Goal: Check status: Check status

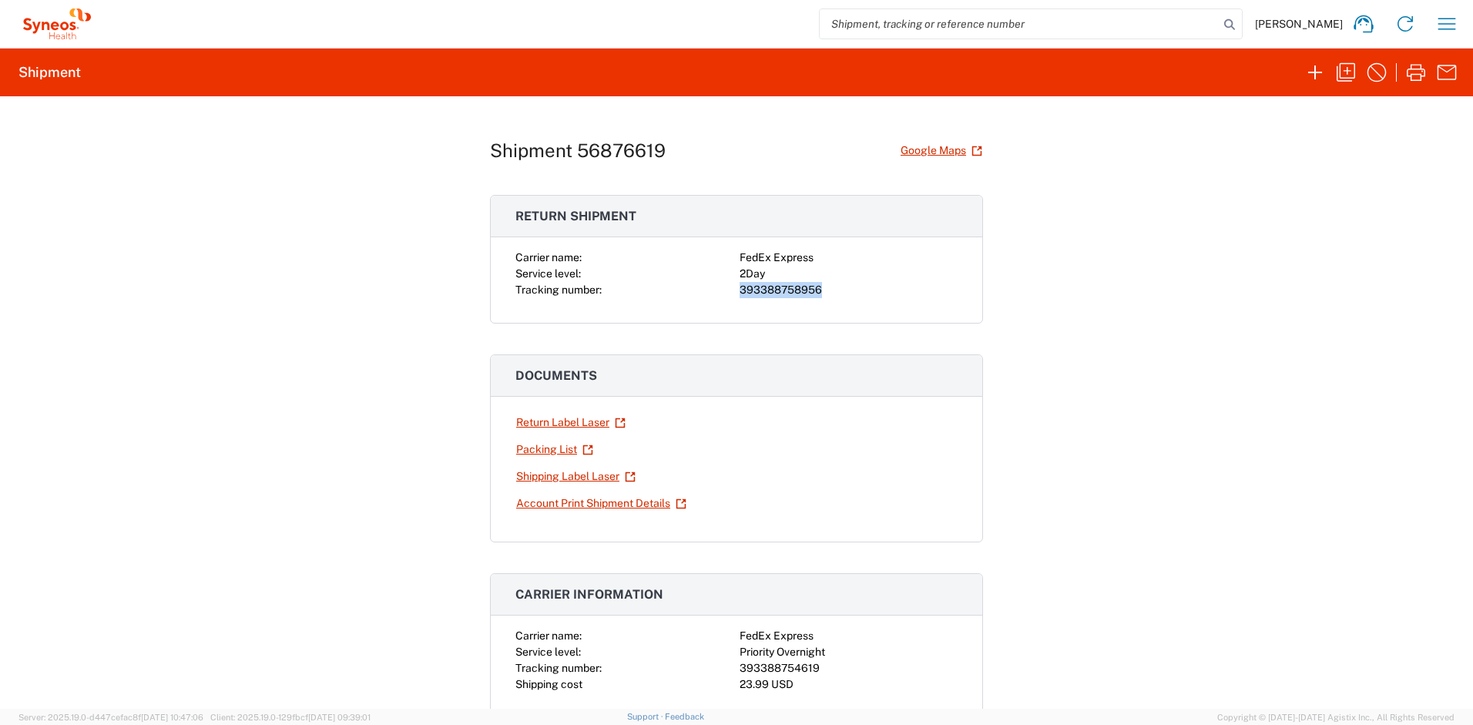
scroll to position [6, 0]
click at [1450, 25] on icon "button" at bounding box center [1446, 24] width 25 height 25
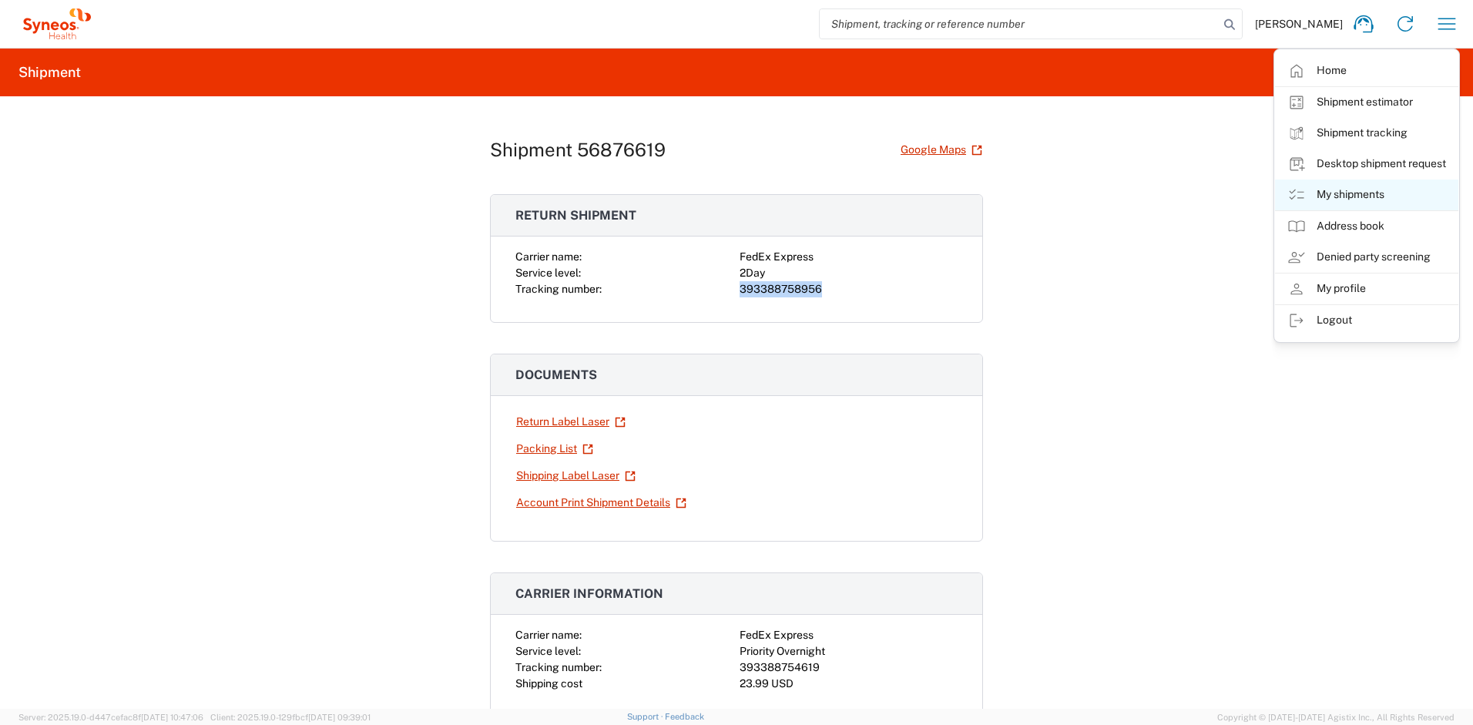
click at [1359, 196] on link "My shipments" at bounding box center [1366, 194] width 183 height 31
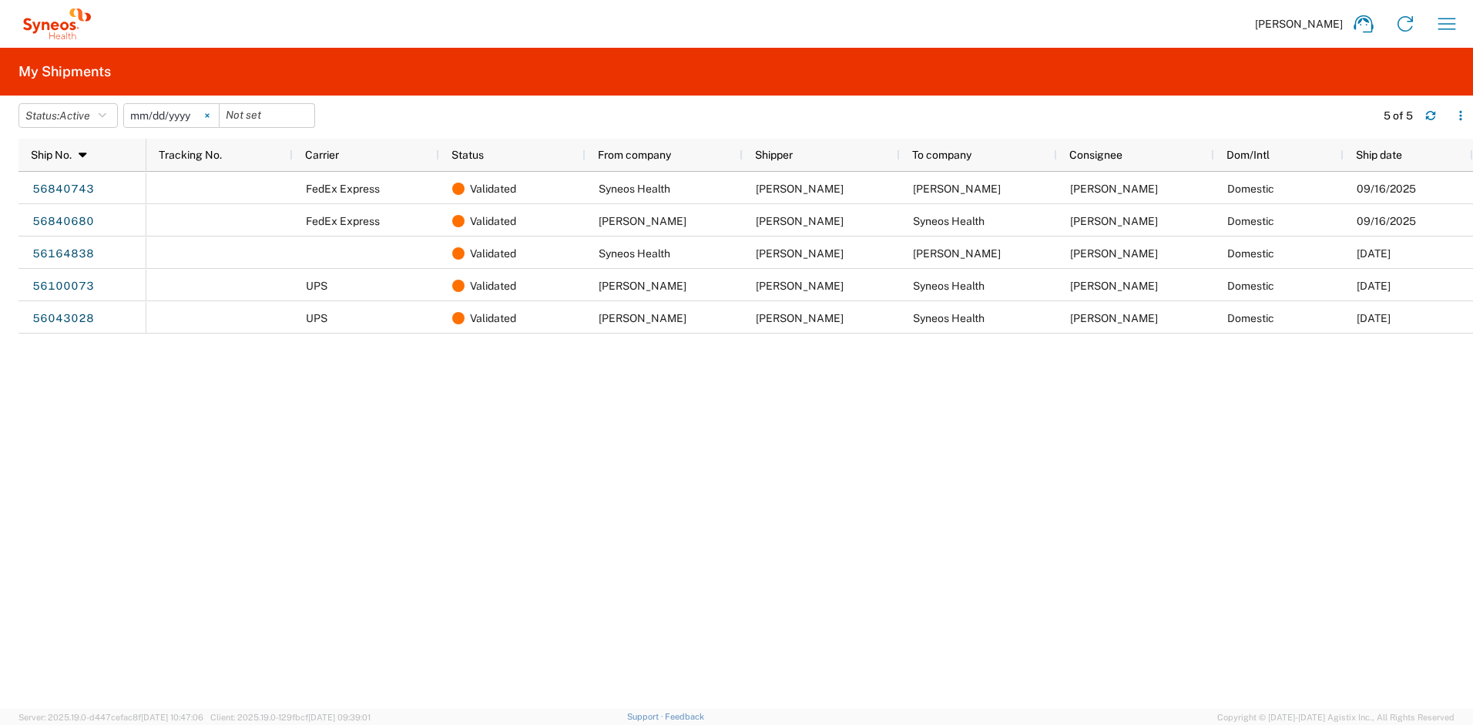
click at [210, 115] on icon at bounding box center [207, 115] width 5 height 5
click at [114, 119] on button "Status: Active" at bounding box center [67, 115] width 99 height 25
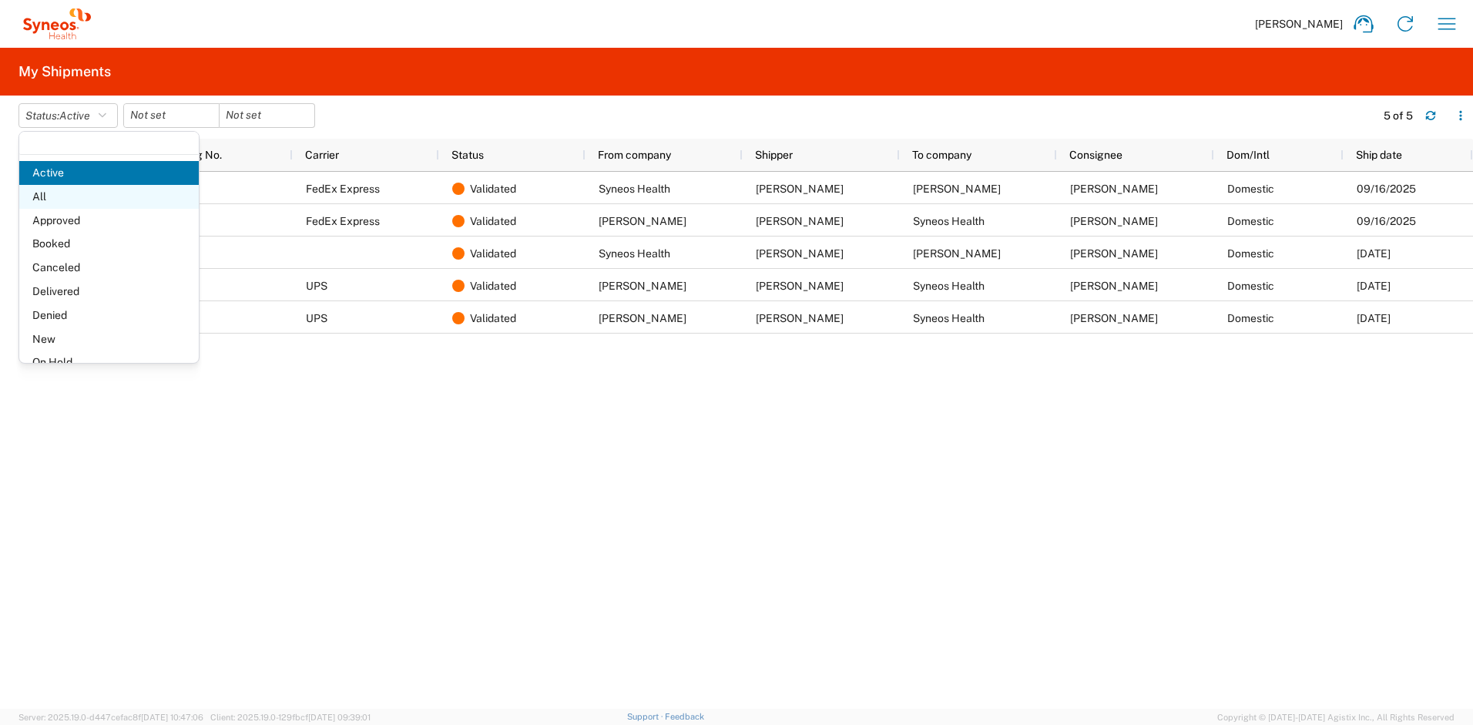
click at [82, 200] on span "All" at bounding box center [108, 197] width 179 height 24
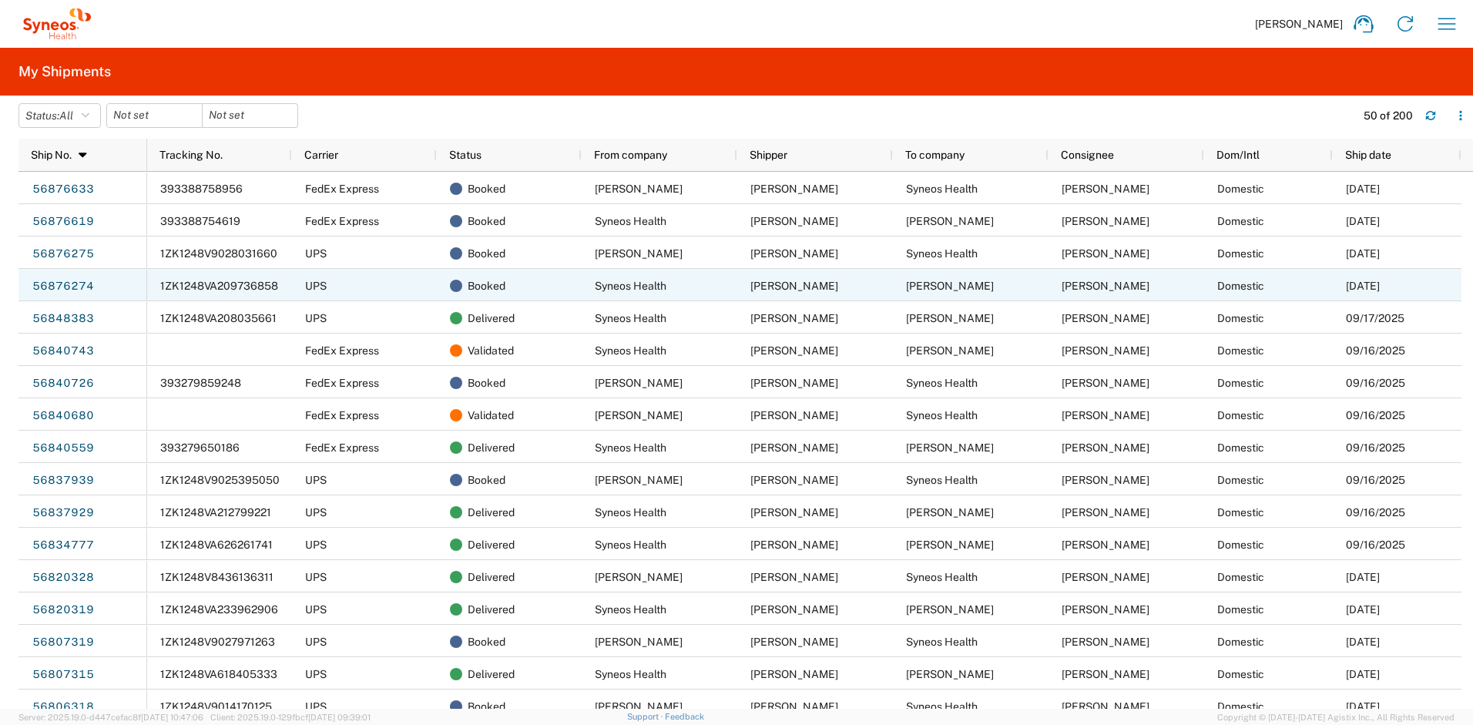
click at [228, 290] on span "1ZK1248VA209736858" at bounding box center [219, 286] width 118 height 12
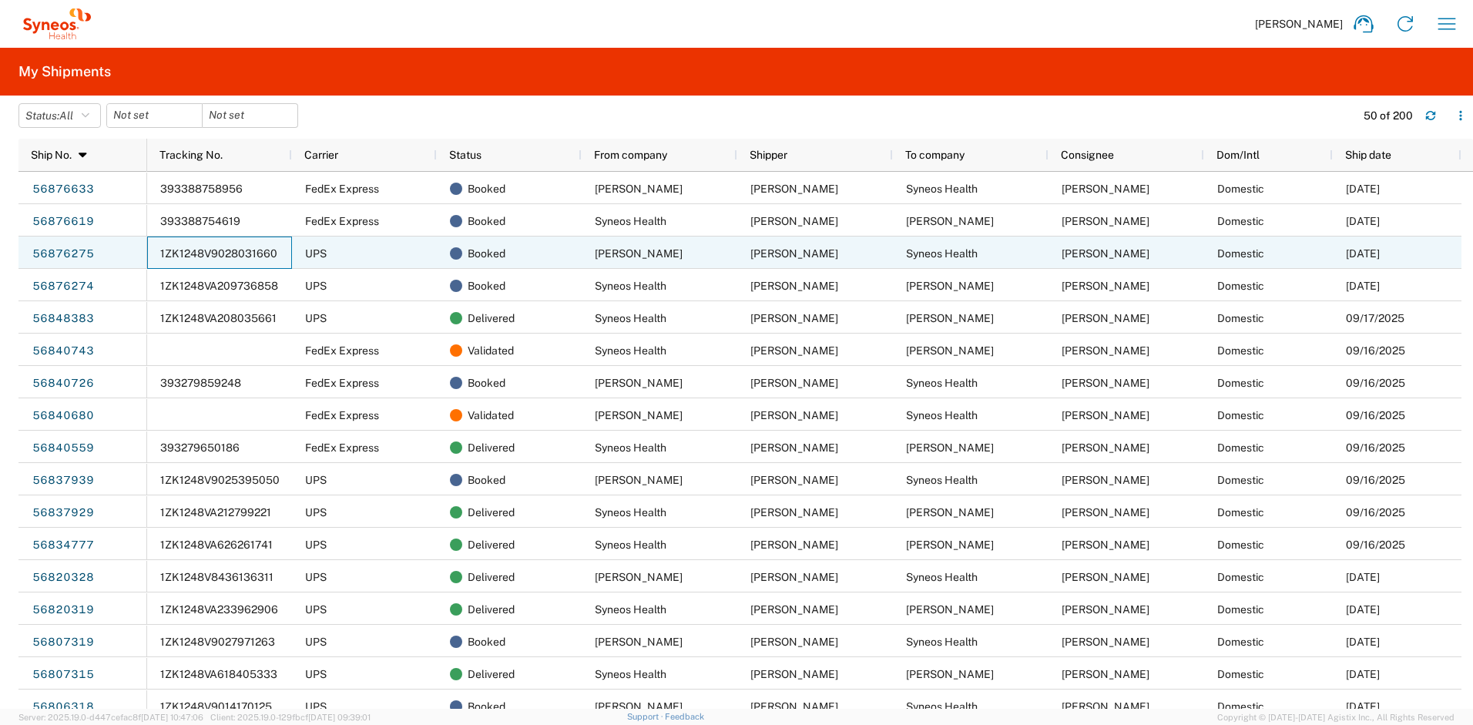
click at [241, 258] on span "1ZK1248V9028031660" at bounding box center [218, 253] width 117 height 12
